Goal: Transaction & Acquisition: Obtain resource

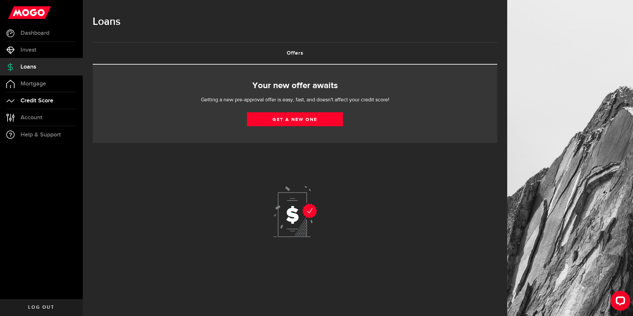
click at [30, 105] on link "Credit Score" at bounding box center [41, 100] width 83 height 17
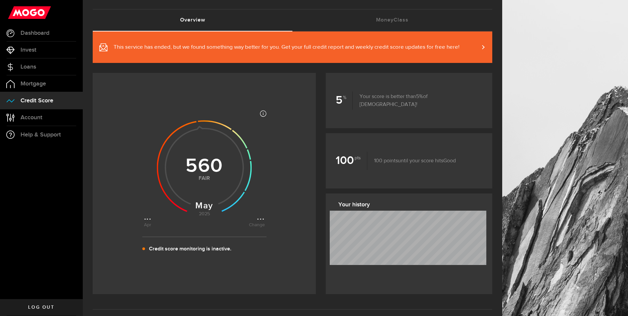
scroll to position [66, 0]
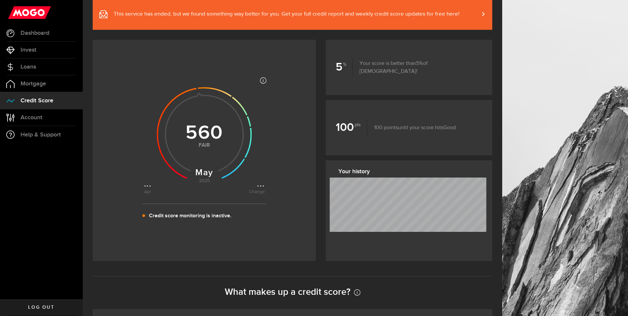
click at [260, 80] on icon at bounding box center [204, 132] width 121 height 121
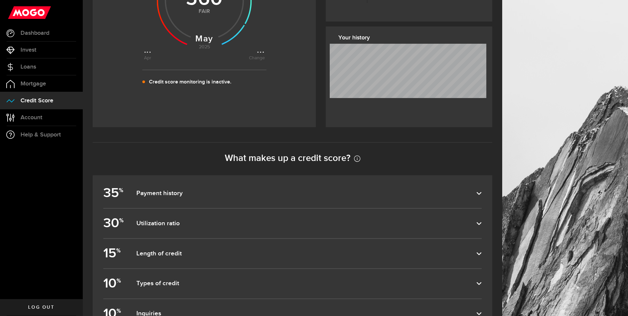
scroll to position [199, 0]
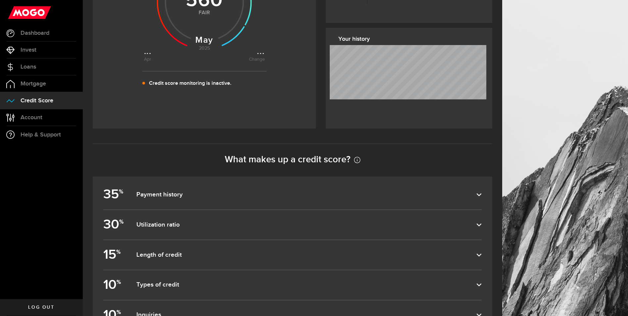
click at [191, 193] on dfn "Payment history" at bounding box center [306, 195] width 340 height 8
click at [0, 0] on input "35 % Payment history" at bounding box center [0, 0] width 0 height 0
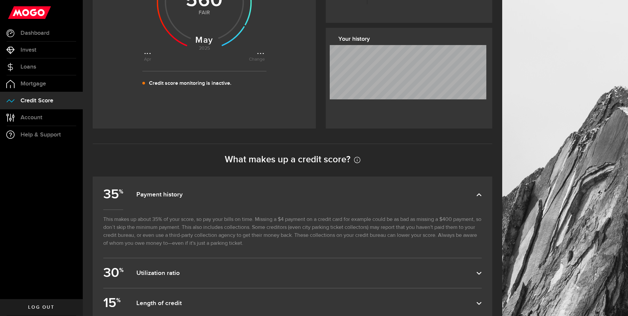
click at [192, 193] on dfn "Payment history" at bounding box center [306, 195] width 340 height 8
click at [0, 0] on input "35 % Payment history" at bounding box center [0, 0] width 0 height 0
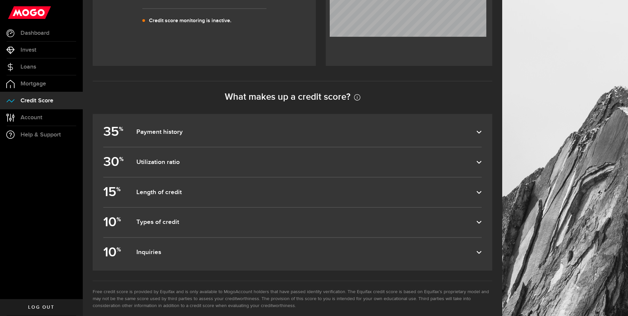
scroll to position [265, 0]
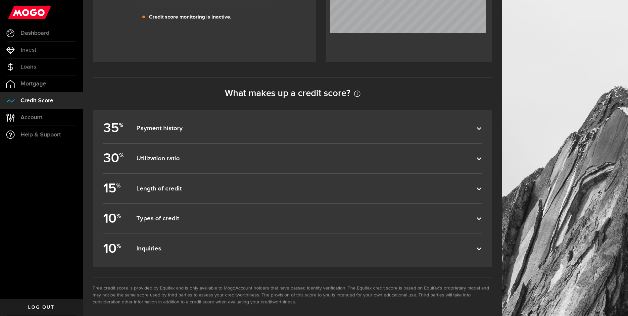
click at [178, 162] on dfn "Utilization ratio" at bounding box center [306, 159] width 340 height 8
click at [0, 0] on input "30 % Utilization ratio" at bounding box center [0, 0] width 0 height 0
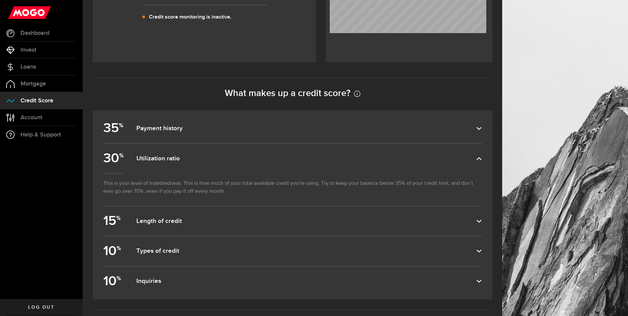
click at [190, 132] on dfn "Payment history" at bounding box center [306, 128] width 340 height 8
click at [0, 0] on input "35 % Payment history" at bounding box center [0, 0] width 0 height 0
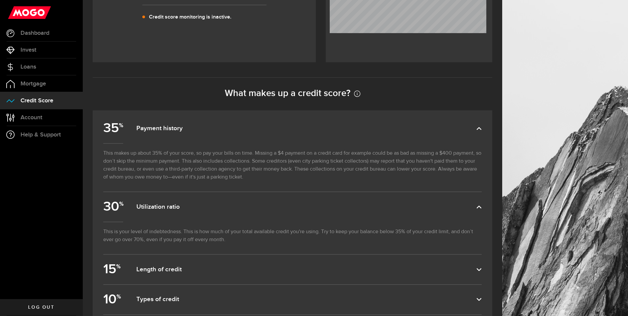
click at [190, 132] on dfn "Payment history" at bounding box center [306, 128] width 340 height 8
click at [0, 0] on input "35 % Payment history" at bounding box center [0, 0] width 0 height 0
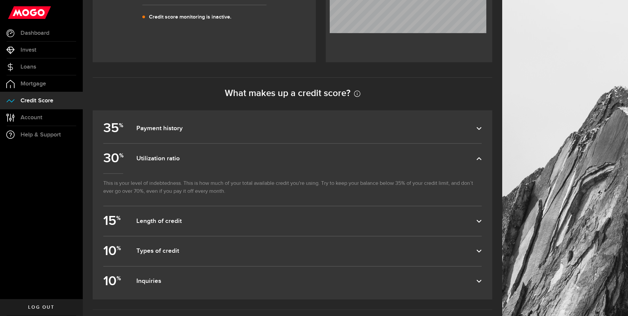
click at [191, 131] on dfn "Payment history" at bounding box center [306, 128] width 340 height 8
click at [0, 0] on input "35 % Payment history" at bounding box center [0, 0] width 0 height 0
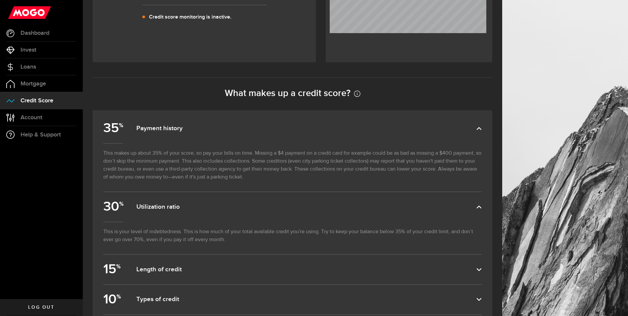
click at [183, 131] on dfn "Payment history" at bounding box center [306, 128] width 340 height 8
click at [0, 0] on input "35 % Payment history" at bounding box center [0, 0] width 0 height 0
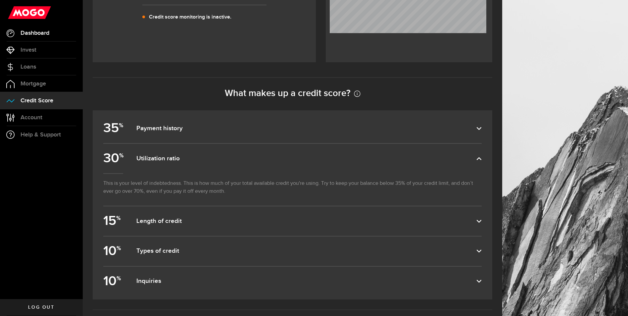
click at [38, 35] on span "Dashboard" at bounding box center [35, 33] width 29 height 6
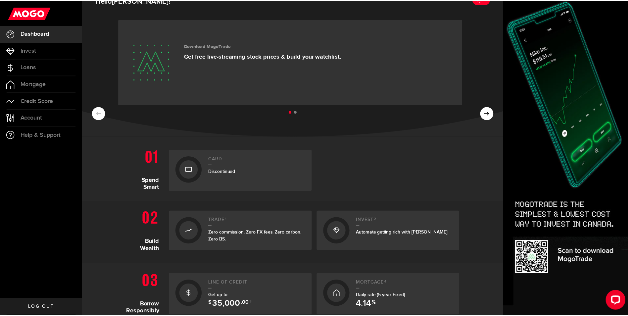
scroll to position [33, 0]
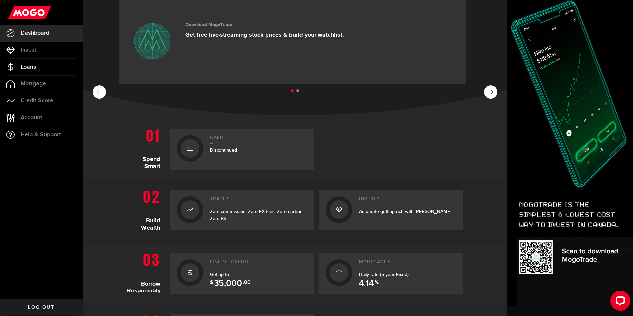
click at [28, 69] on span "Loans" at bounding box center [29, 67] width 16 height 6
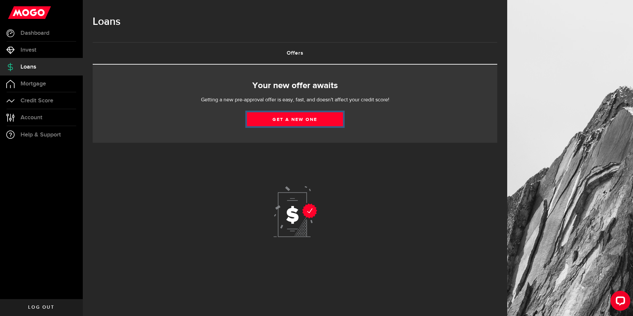
click at [295, 123] on link "Get a new one" at bounding box center [295, 119] width 96 height 14
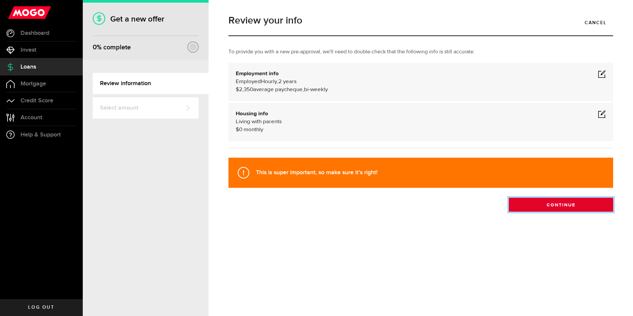
click at [553, 208] on button "Continue" at bounding box center [561, 205] width 104 height 14
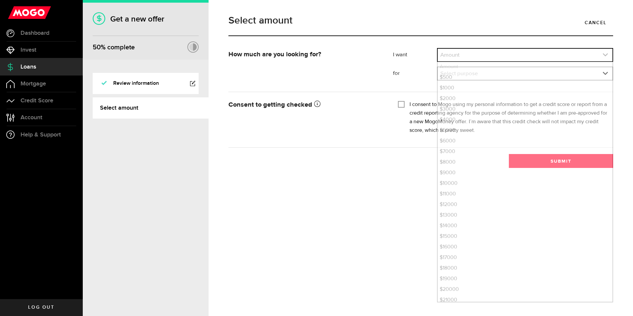
click at [467, 57] on link "expand select" at bounding box center [525, 55] width 175 height 13
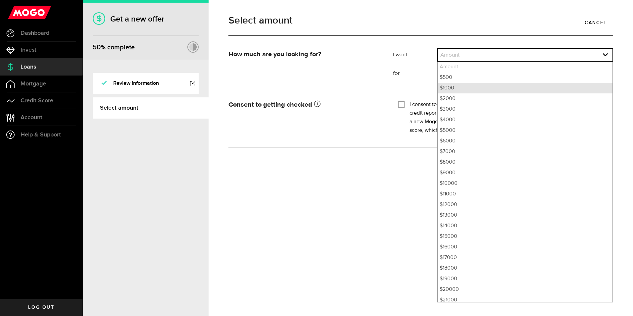
click at [448, 91] on li "$1000" at bounding box center [525, 88] width 175 height 11
select select "1000"
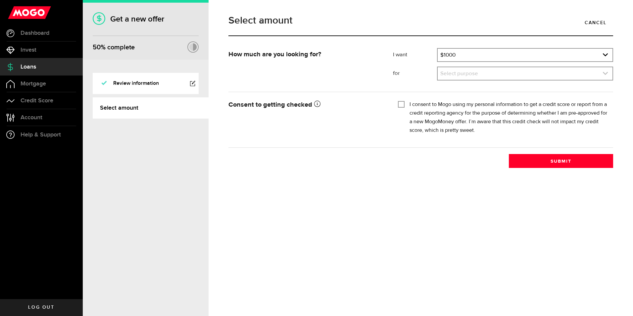
click at [450, 75] on link "expand select" at bounding box center [525, 73] width 175 height 13
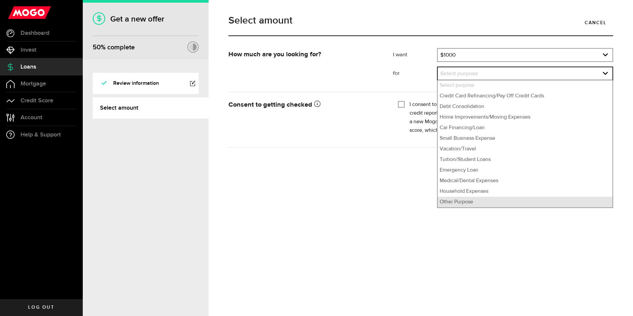
drag, startPoint x: 458, startPoint y: 203, endPoint x: 443, endPoint y: 179, distance: 28.7
click at [457, 203] on li "Other Purpose" at bounding box center [525, 202] width 175 height 11
select select "Other Purpose"
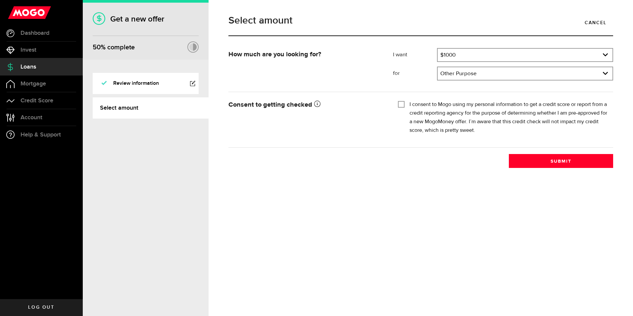
click at [391, 104] on div "Tick this box so that we can show you your credit score! I consent to Mogo usin…" at bounding box center [503, 119] width 230 height 42
click at [399, 101] on input "I consent to Mogo using my personal information to get a credit score or report…" at bounding box center [401, 103] width 7 height 7
checkbox input "true"
drag, startPoint x: 504, startPoint y: 151, endPoint x: 512, endPoint y: 159, distance: 10.5
click at [507, 154] on div "How much are you looking for? I want Amount How much credit would you like? $10…" at bounding box center [420, 108] width 395 height 120
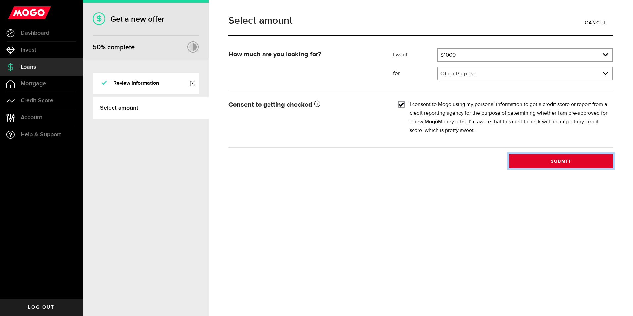
click at [513, 161] on button "Submit" at bounding box center [561, 161] width 104 height 14
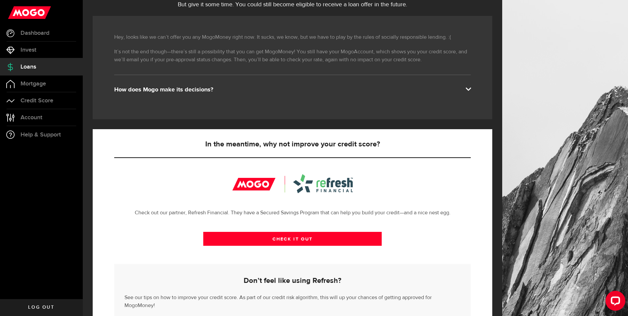
scroll to position [131, 0]
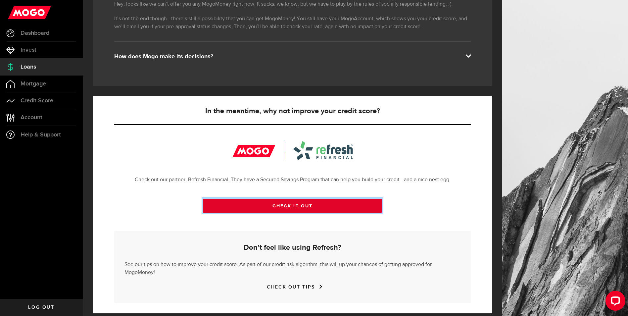
click at [312, 204] on link "CHECK IT OUT" at bounding box center [292, 206] width 178 height 14
